Goal: Task Accomplishment & Management: Complete application form

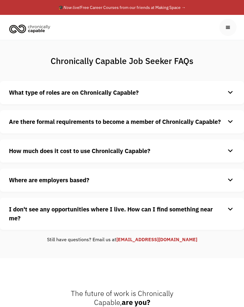
click at [227, 28] on div "menu" at bounding box center [228, 27] width 7 height 7
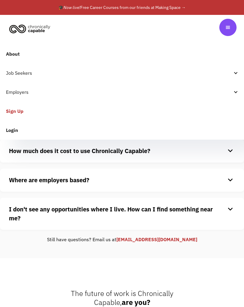
click at [26, 75] on div "Job Seekers" at bounding box center [119, 72] width 227 height 7
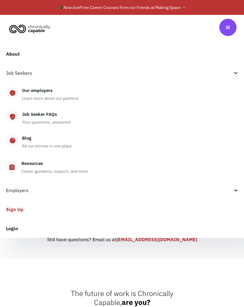
click at [41, 95] on div "Learn more about our partners" at bounding box center [50, 98] width 57 height 7
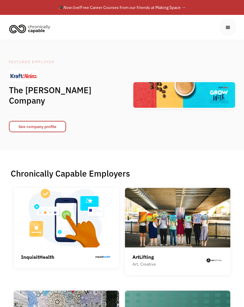
click at [231, 31] on div "menu" at bounding box center [228, 27] width 17 height 17
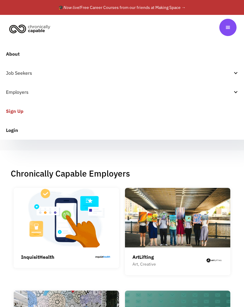
click at [16, 112] on link "Sign Up" at bounding box center [122, 111] width 244 height 19
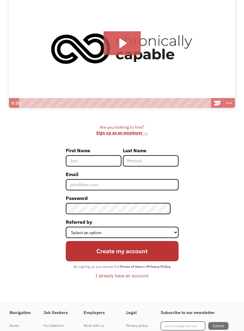
scroll to position [92, 0]
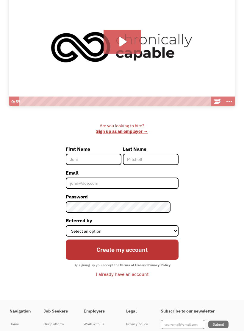
click at [83, 156] on input "First Name" at bounding box center [94, 159] width 56 height 11
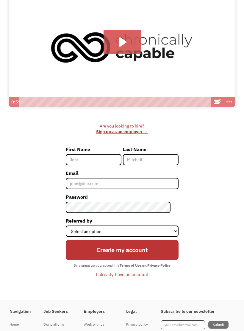
type input "Krista"
type input "Sharpe"
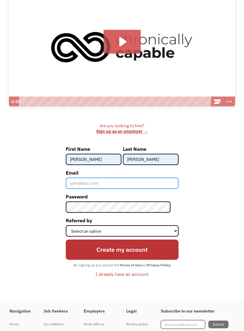
click at [89, 182] on input "Email" at bounding box center [122, 183] width 113 height 11
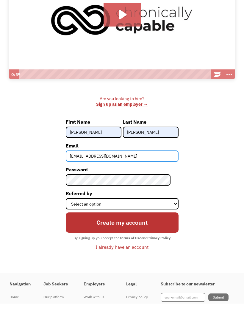
type input "kristamsharpe@gmail.com"
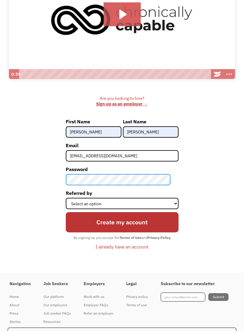
scroll to position [120, 0]
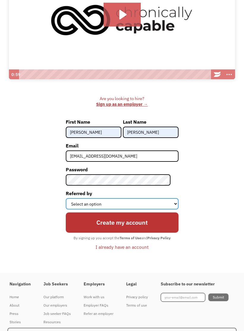
click at [135, 203] on select "Select an option Instagram Facebook Twitter Search Engine News Article Word of …" at bounding box center [122, 203] width 113 height 11
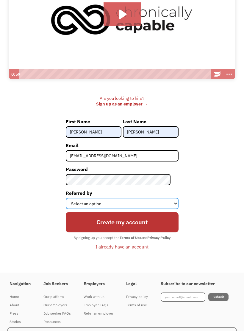
select select "Search Engine"
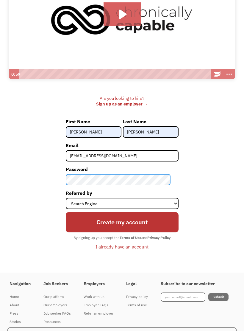
type input "[PERSON_NAME]"
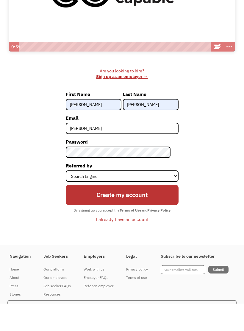
click at [158, 213] on input "Create my account" at bounding box center [122, 223] width 113 height 20
click at [100, 151] on input "[PERSON_NAME]" at bounding box center [122, 156] width 113 height 11
click at [78, 151] on input "[PERSON_NAME]" at bounding box center [122, 156] width 113 height 11
click at [77, 151] on input "[PERSON_NAME]" at bounding box center [122, 156] width 113 height 11
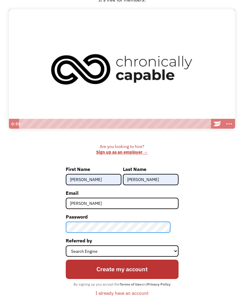
scroll to position [0, 0]
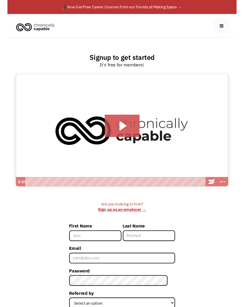
scroll to position [83, 0]
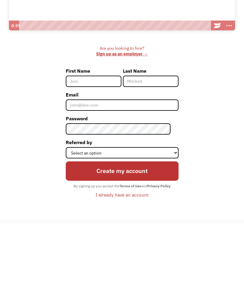
click at [85, 160] on input "First Name" at bounding box center [94, 165] width 56 height 11
type input "Krista"
type input "Sharpe"
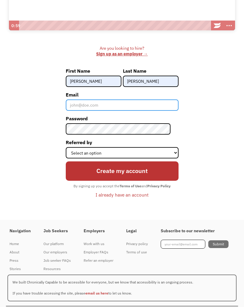
click at [86, 105] on input "Email" at bounding box center [122, 105] width 113 height 11
click at [110, 105] on input "[EMAIL_ADDRESS][DOMAIN_NAME]" at bounding box center [122, 105] width 113 height 11
click at [97, 106] on input "[EMAIL_ADDRESS][DOMAIN_NAME]" at bounding box center [122, 105] width 113 height 11
click at [96, 106] on input "[EMAIL_ADDRESS][DOMAIN_NAME]" at bounding box center [122, 105] width 113 height 11
click at [107, 104] on input "[PERSON_NAME]" at bounding box center [122, 105] width 113 height 11
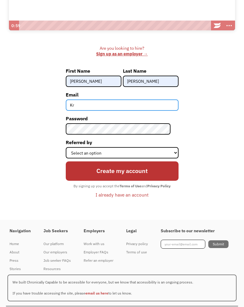
type input "K"
click at [91, 110] on input "Email" at bounding box center [122, 105] width 113 height 11
click at [117, 106] on input "kristamsharpe@gmailcom" at bounding box center [122, 105] width 113 height 11
type input "[EMAIL_ADDRESS][DOMAIN_NAME]"
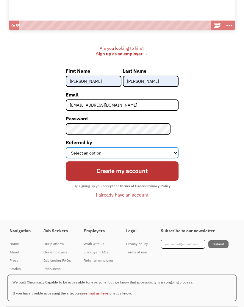
click at [167, 153] on select "Select an option Instagram Facebook Twitter Search Engine News Article Word of …" at bounding box center [122, 152] width 113 height 11
select select "Search Engine"
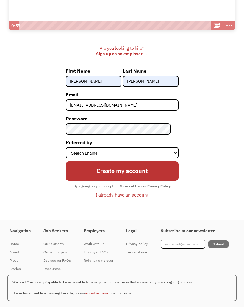
click at [154, 171] on input "Create my account" at bounding box center [122, 171] width 113 height 19
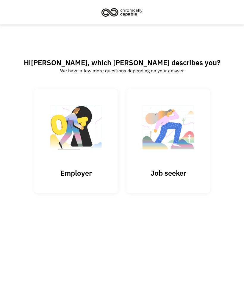
click at [178, 149] on img at bounding box center [169, 130] width 60 height 58
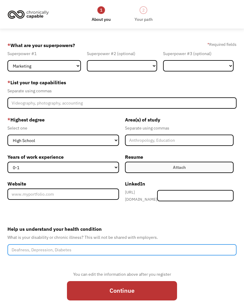
click at [49, 246] on input "Help us understand your health condition" at bounding box center [122, 249] width 230 height 11
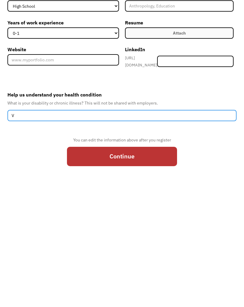
scroll to position [24, 0]
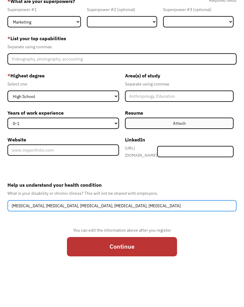
type input "[MEDICAL_DATA], [MEDICAL_DATA], [MEDICAL_DATA], [MEDICAL_DATA], [MEDICAL_DATA]"
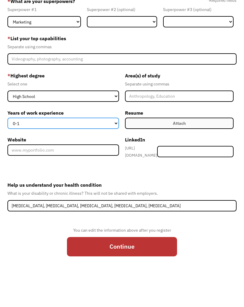
click at [114, 138] on select "0-1 2-4 5-10 11-15 15+" at bounding box center [63, 143] width 112 height 11
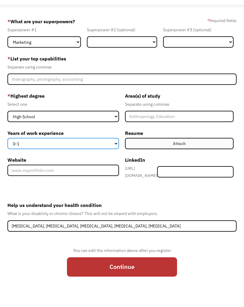
select select "5-10"
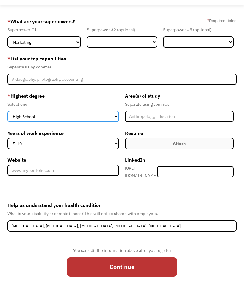
click at [108, 119] on select "High School Associates Bachelors Master's PhD" at bounding box center [63, 116] width 112 height 11
select select "bachelors"
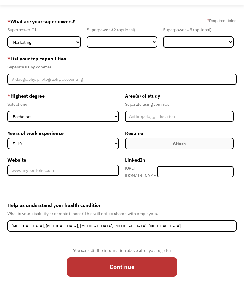
click at [154, 118] on input "Member-Create-Step1" at bounding box center [179, 116] width 109 height 11
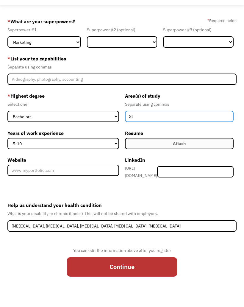
type input "S"
type input "A"
type input "Psychology, art"
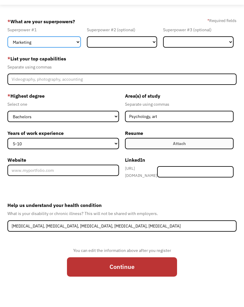
click at [71, 41] on select "Marketing Human Resources Finance Technology Operations Sales Industrial & Manu…" at bounding box center [44, 41] width 74 height 11
select select "Customer Service"
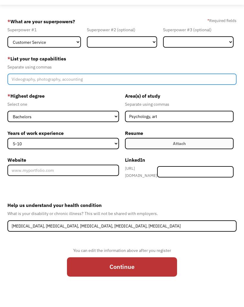
click at [61, 81] on input "Member-Create-Step1" at bounding box center [122, 79] width 230 height 11
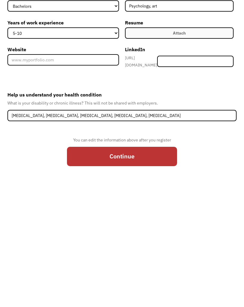
type input "Counseling, problem solving, research"
click at [116, 258] on input "Continue" at bounding box center [122, 267] width 110 height 19
type input "Please wait..."
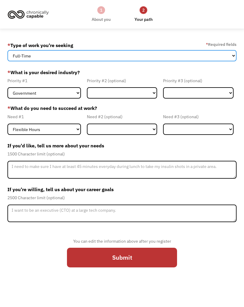
click at [230, 55] on select "Full-Time Part-Time Both Full-Time and Part-Time" at bounding box center [122, 55] width 230 height 11
select select "part-time"
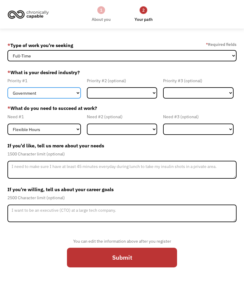
click at [75, 94] on select "Government Finance & Insurance Health & Social Care Tech & Engineering Creative…" at bounding box center [44, 92] width 74 height 11
select select "Other"
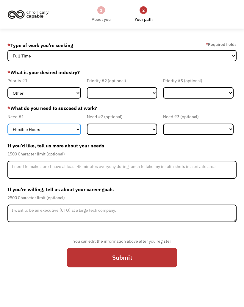
click at [76, 129] on select "Flexible Hours Remote Work Service Animal On-site Accommodations Visual Support…" at bounding box center [44, 129] width 74 height 11
select select "On-site Accommodations"
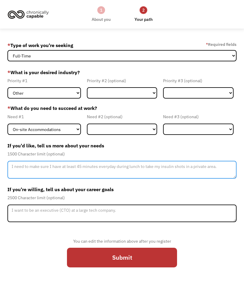
click at [45, 169] on textarea "Member-Update-Form-Step2" at bounding box center [122, 170] width 230 height 18
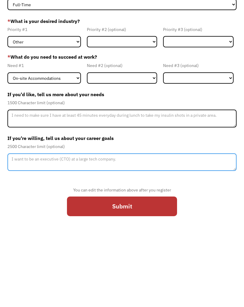
click at [91, 205] on textarea "Member-Update-Form-Step2" at bounding box center [122, 214] width 230 height 18
click at [138, 205] on textarea "Someday I’d like to go back to school and complete research in neuropsych or co…" at bounding box center [122, 214] width 230 height 18
click at [141, 205] on textarea "Someday I’d like to go back to school and complete research in neuropsych or co…" at bounding box center [122, 214] width 230 height 18
click at [145, 205] on textarea "Someday I’d like to go back to school and complete research in neuropsych or co…" at bounding box center [122, 214] width 230 height 18
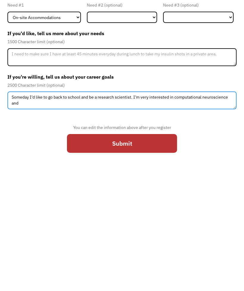
click at [178, 202] on textarea "Someday I’d like to go back to school and be a research scientist. I’m very int…" at bounding box center [122, 211] width 230 height 18
click at [165, 202] on textarea "Someday I’d like to go back to school and be a research scientist. I’m very int…" at bounding box center [122, 211] width 230 height 18
click at [170, 202] on textarea "Someday I’d like to go back to school and be a research scientist. I’m very int…" at bounding box center [122, 211] width 230 height 18
click at [176, 202] on textarea "Someday I’d like to go back to school and be a research scientist. I’m very int…" at bounding box center [122, 211] width 230 height 18
click at [79, 202] on textarea "Someday I’d like to go back to school and be a research scientist. I’m very int…" at bounding box center [122, 211] width 230 height 18
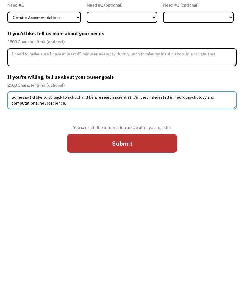
type textarea "Someday I’d like to go back to school and be a research scientist. I’m very int…"
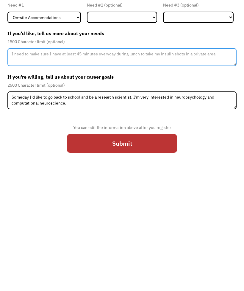
click at [47, 159] on textarea "Member-Update-Form-Step2" at bounding box center [122, 168] width 230 height 18
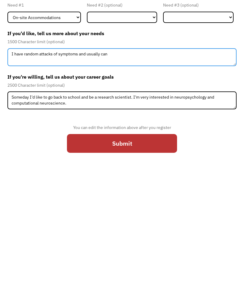
click at [81, 159] on textarea "I have random attacks of symptoms and usually can" at bounding box center [122, 168] width 230 height 18
click at [86, 159] on textarea "I have random attacks of symptoms and usually can" at bounding box center [122, 168] width 230 height 18
click at [135, 159] on textarea "I have random attacks of symptoms (neuro, gi or cardiac). Taking 5 mins to use …" at bounding box center [122, 168] width 230 height 18
click at [58, 159] on textarea "I have random attacks of symptoms (neuro, gi or cardiac). Taking breaks to use …" at bounding box center [122, 168] width 230 height 18
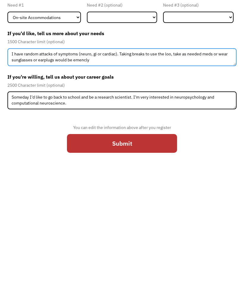
click at [82, 159] on textarea "I have random attacks of symptoms (neuro, gi or cardiac). Taking breaks to use …" at bounding box center [122, 168] width 230 height 18
click at [77, 159] on textarea "I have random attacks of symptoms (neuro, gi or cardiac). Taking breaks to use …" at bounding box center [122, 168] width 230 height 18
click at [80, 159] on textarea "I have random attacks of symptoms (neuro, gi or cardiac). Taking breaks to use …" at bounding box center [122, 168] width 230 height 18
click at [113, 159] on textarea "I have random attacks of symptoms (neuro, gi or cardiac). Taking breaks to use …" at bounding box center [122, 168] width 230 height 18
click at [167, 159] on textarea "I have random attacks of symptoms (neuro, gi or cardiac). Taking breaks to use …" at bounding box center [122, 168] width 230 height 18
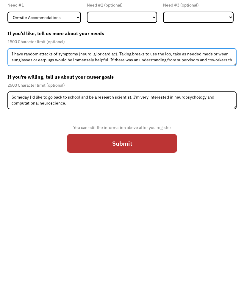
click at [113, 159] on textarea "I have random attacks of symptoms (neuro, gi or cardiac). Taking breaks to use …" at bounding box center [122, 168] width 230 height 18
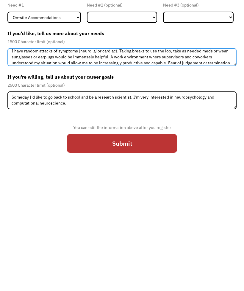
scroll to position [9, 0]
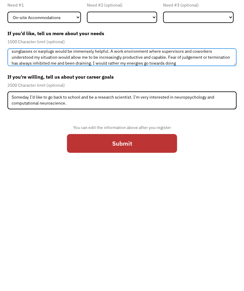
click at [90, 159] on textarea "I have random attacks of symptoms (neuro, gi or cardiac). Taking breaks to use …" at bounding box center [122, 168] width 230 height 18
click at [92, 159] on textarea "I have random attacks of symptoms (neuro, gi or cardiac). Taking breaks to use …" at bounding box center [122, 168] width 230 height 18
click at [91, 159] on textarea "I have random attacks of symptoms (neuro, gi or cardiac). Taking breaks to use …" at bounding box center [122, 168] width 230 height 18
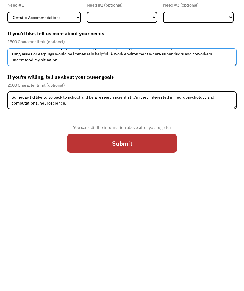
scroll to position [5, 0]
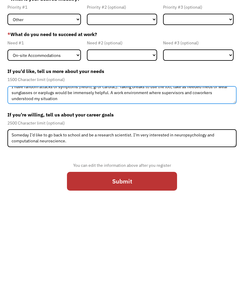
click at [136, 159] on textarea "I have random attacks of symptoms (neuro, gi or cardiac). Taking breaks to use …" at bounding box center [122, 168] width 230 height 18
click at [63, 159] on textarea "I have random attacks of symptoms (neuro, gi or cardiac). Taking breaks to use …" at bounding box center [122, 168] width 230 height 18
click at [79, 159] on textarea "I have random attacks of symptoms (neuro, gi or cardiac). Taking breaks to use …" at bounding box center [122, 168] width 230 height 18
click at [81, 159] on textarea "I have random attacks of symptoms (neuro, gi or cardiac). Taking breaks to use …" at bounding box center [122, 168] width 230 height 18
click at [132, 159] on textarea "I have random attacks of symptoms (neuro, gi or cardiac). Taking breaks to use …" at bounding box center [122, 168] width 230 height 18
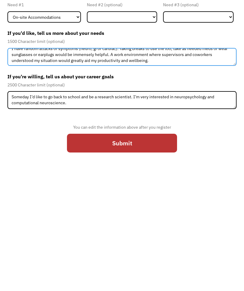
type textarea "I have random attacks of symptoms (neuro, gi or cardiac). Taking breaks to use …"
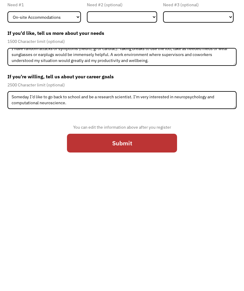
click at [148, 245] on input "Submit" at bounding box center [122, 254] width 110 height 19
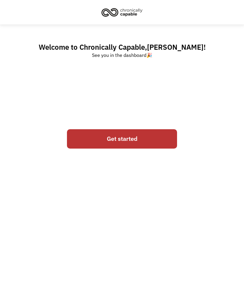
click at [157, 142] on link "Get started" at bounding box center [122, 138] width 110 height 19
